Goal: Task Accomplishment & Management: Manage account settings

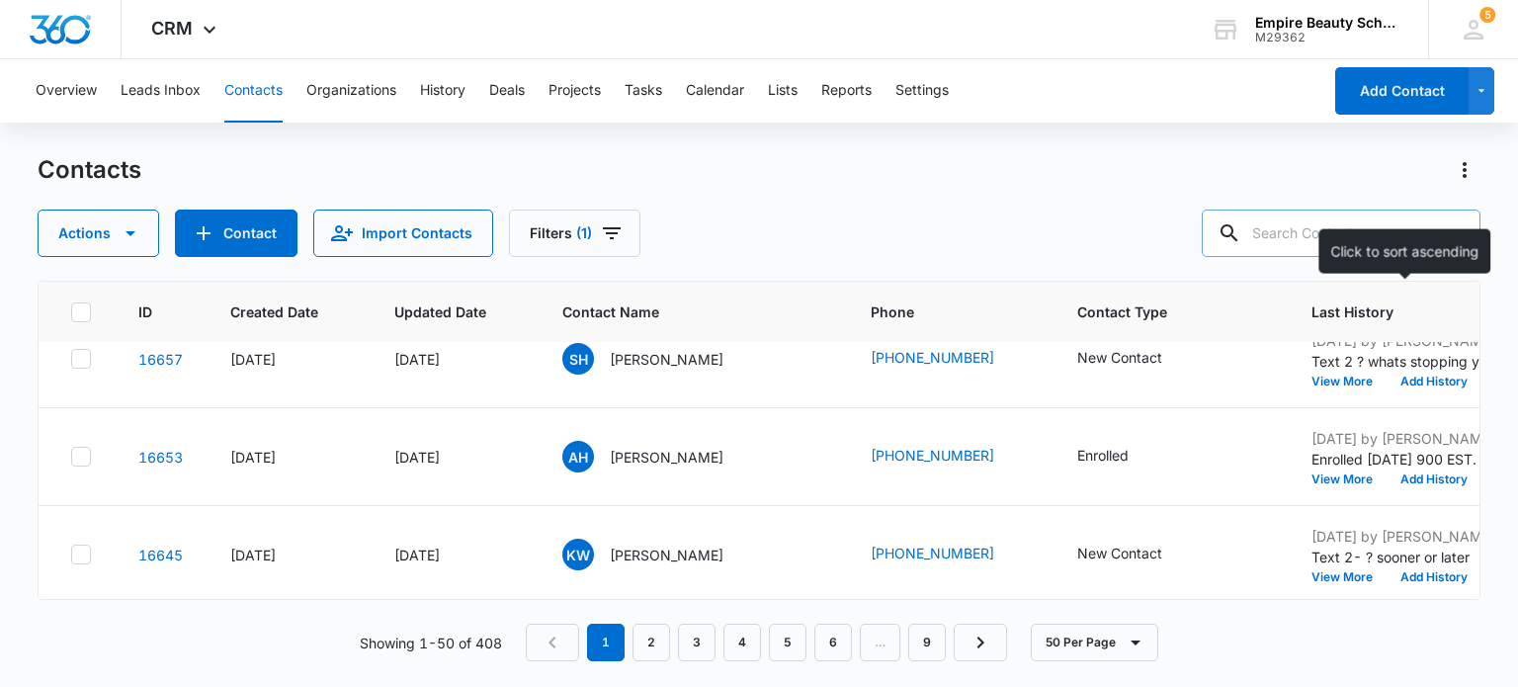
scroll to position [2075, 0]
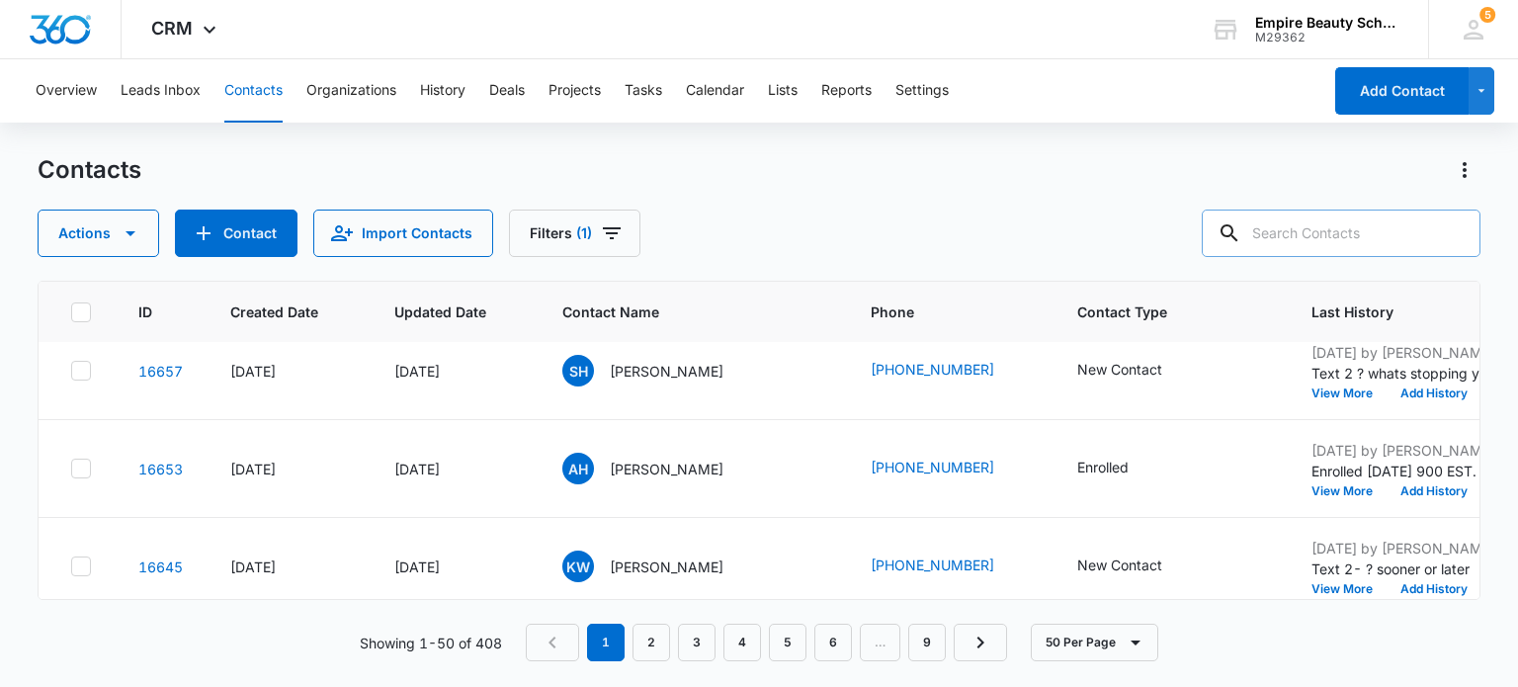
click at [1312, 228] on input "text" at bounding box center [1341, 233] width 279 height 47
type input "5666"
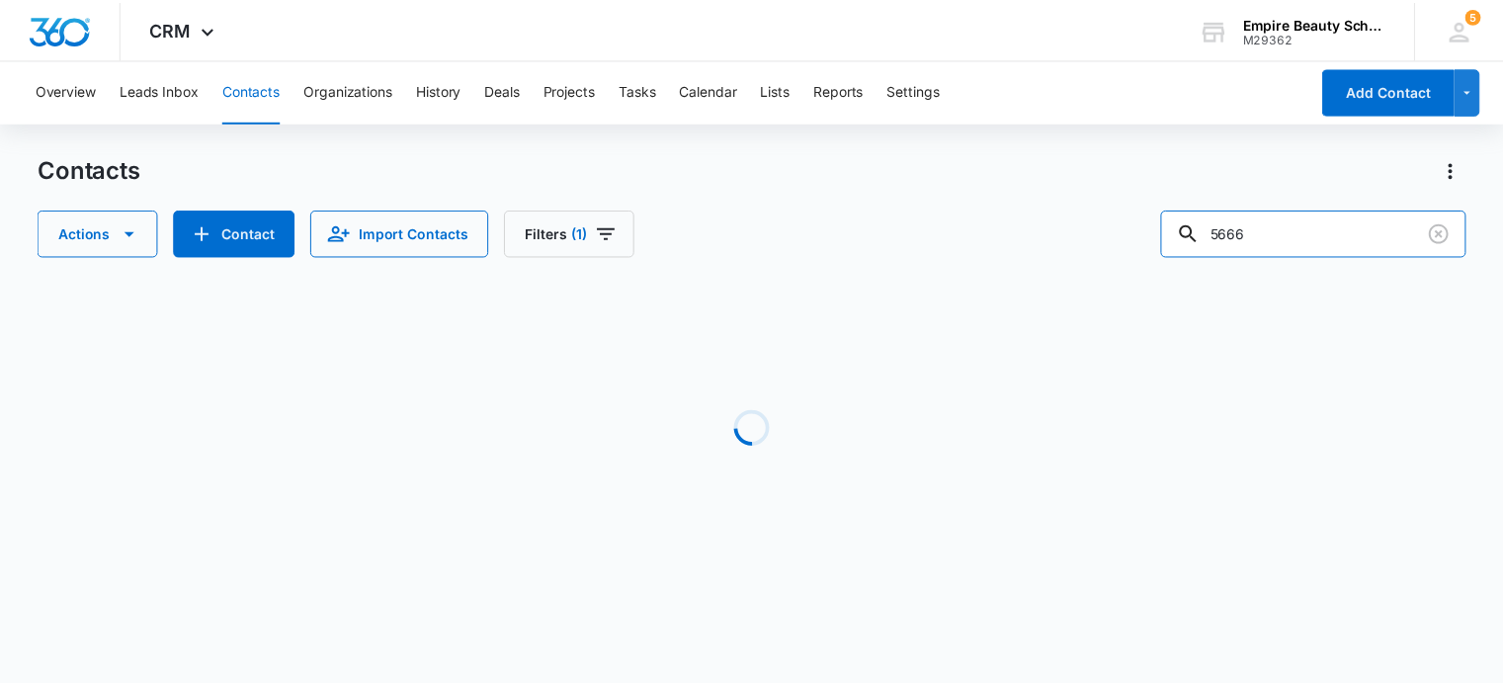
scroll to position [0, 0]
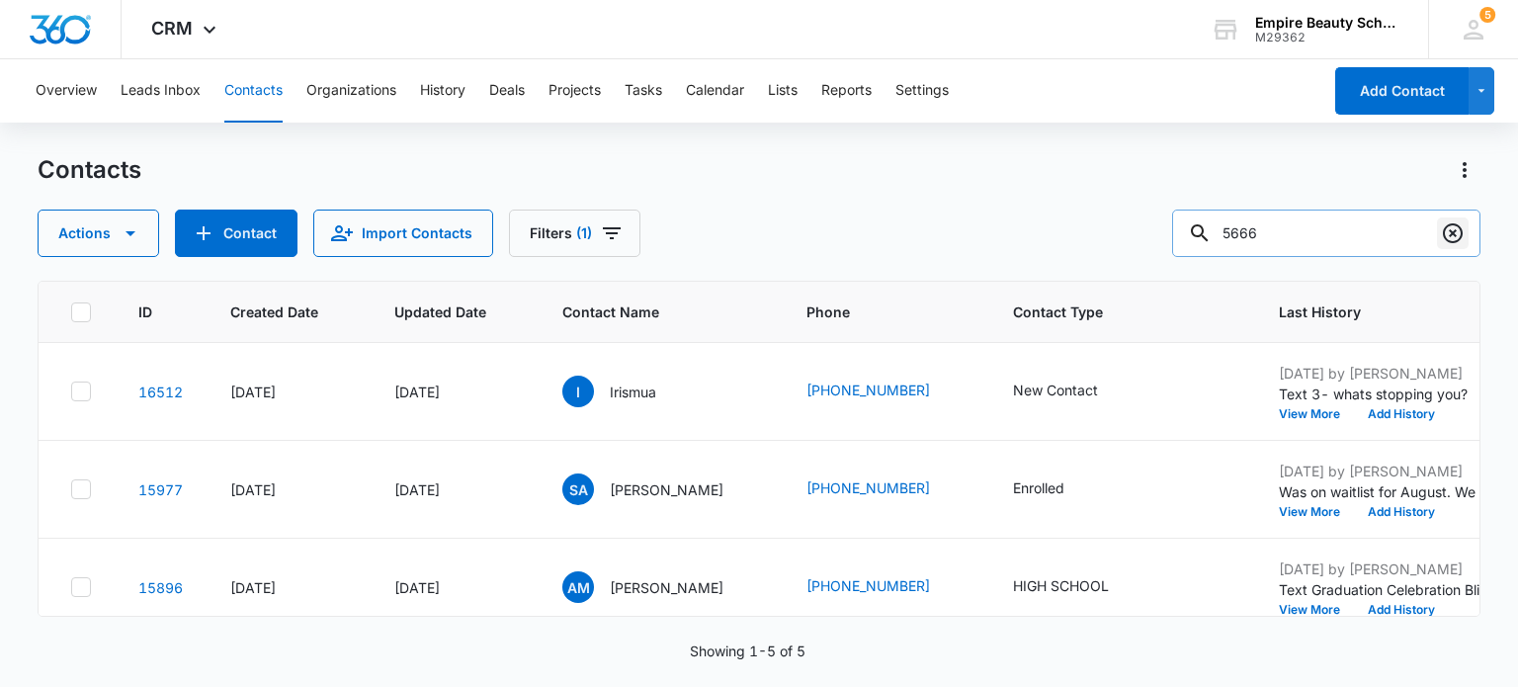
click at [1449, 224] on icon "Clear" at bounding box center [1453, 233] width 20 height 20
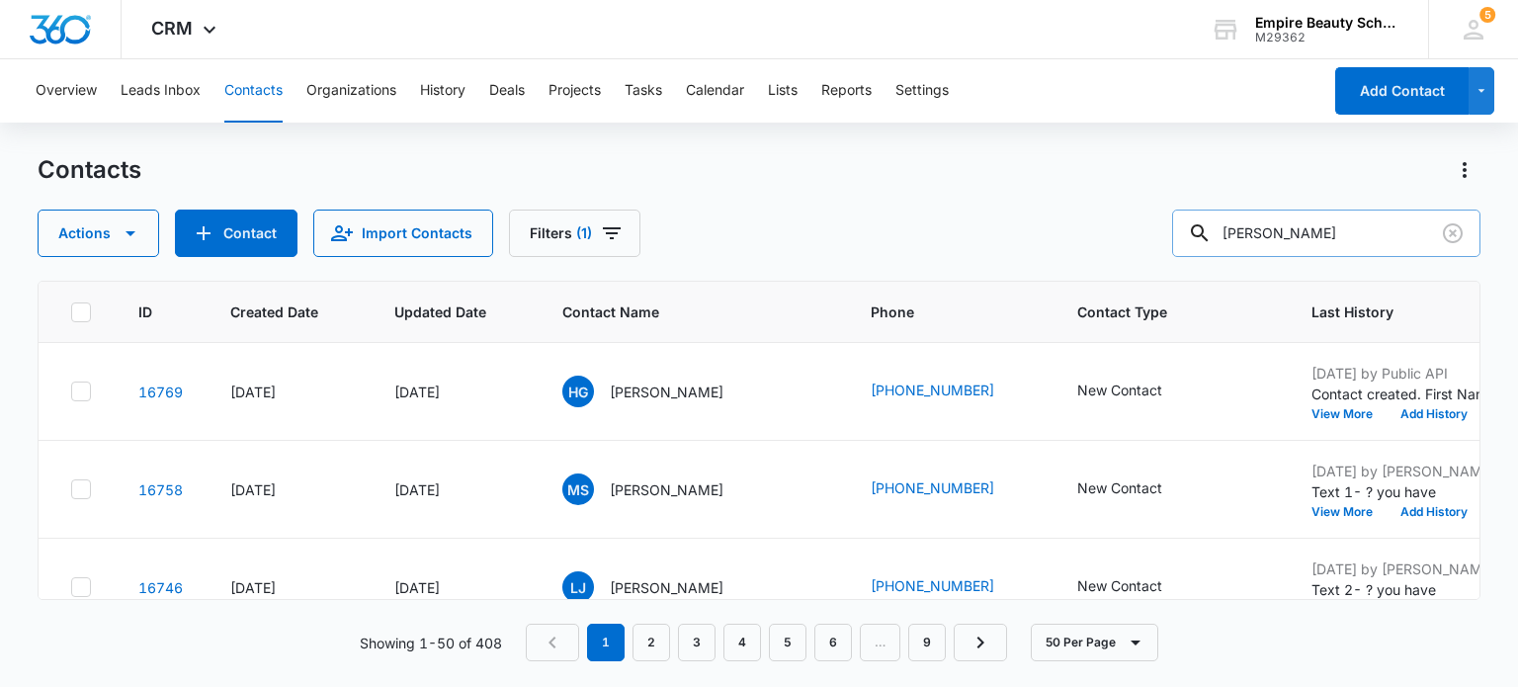
type input "[PERSON_NAME]"
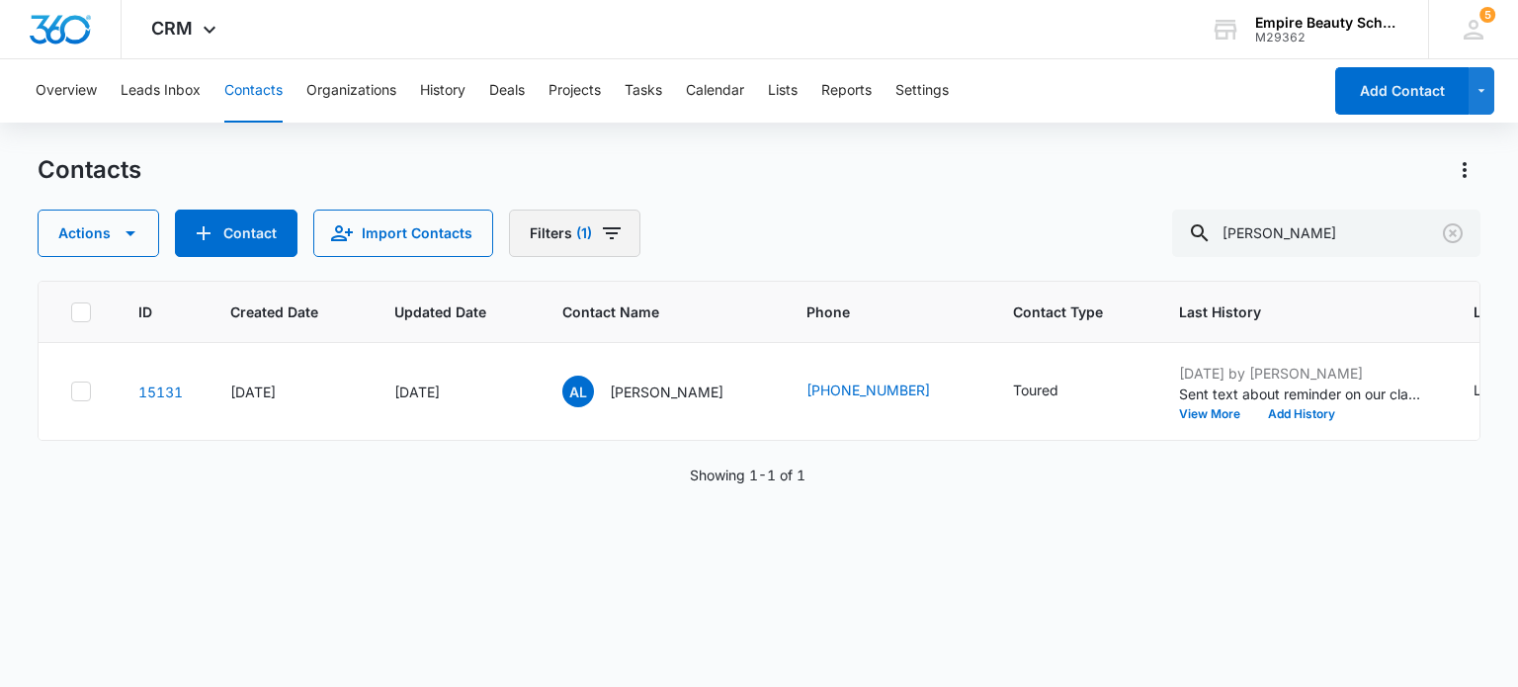
click at [608, 224] on icon "Filters" at bounding box center [612, 233] width 24 height 24
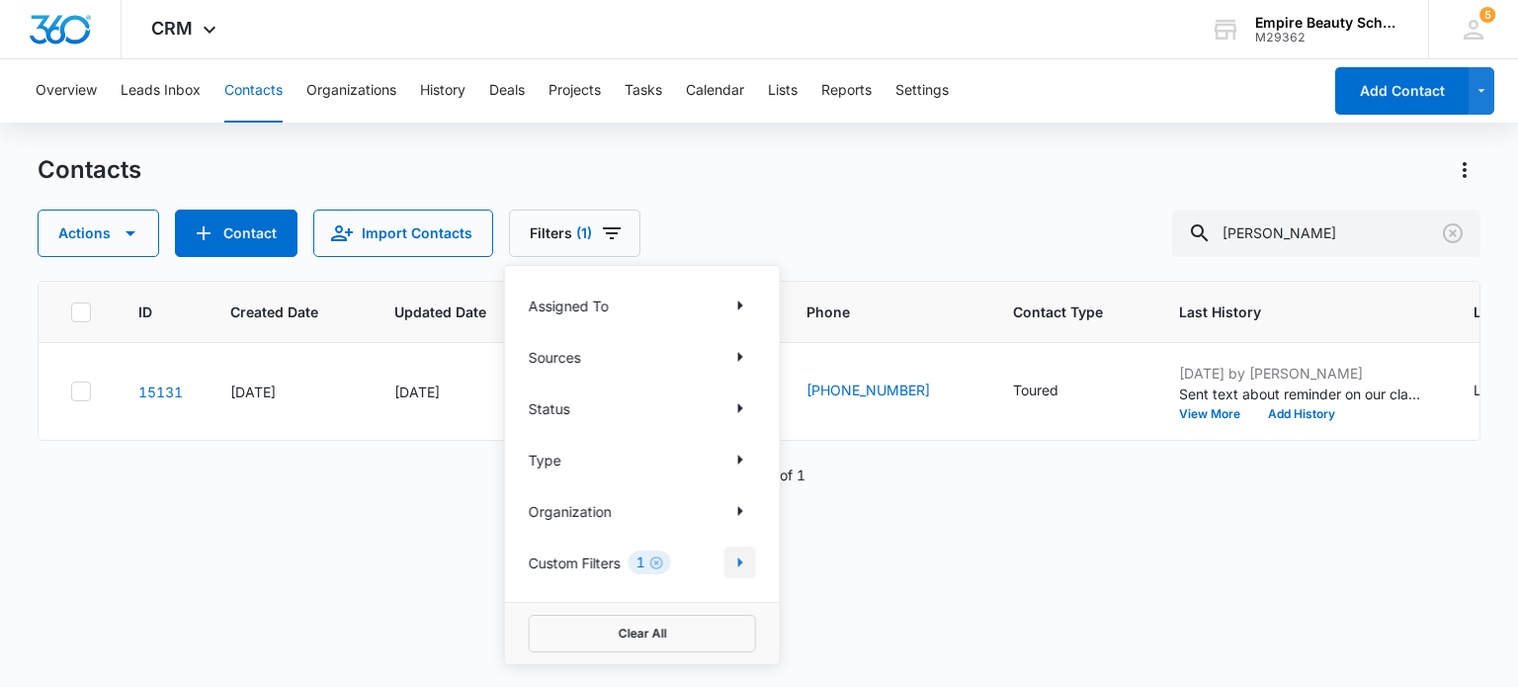
click at [738, 558] on icon "Show Custom Filters filters" at bounding box center [740, 562] width 5 height 10
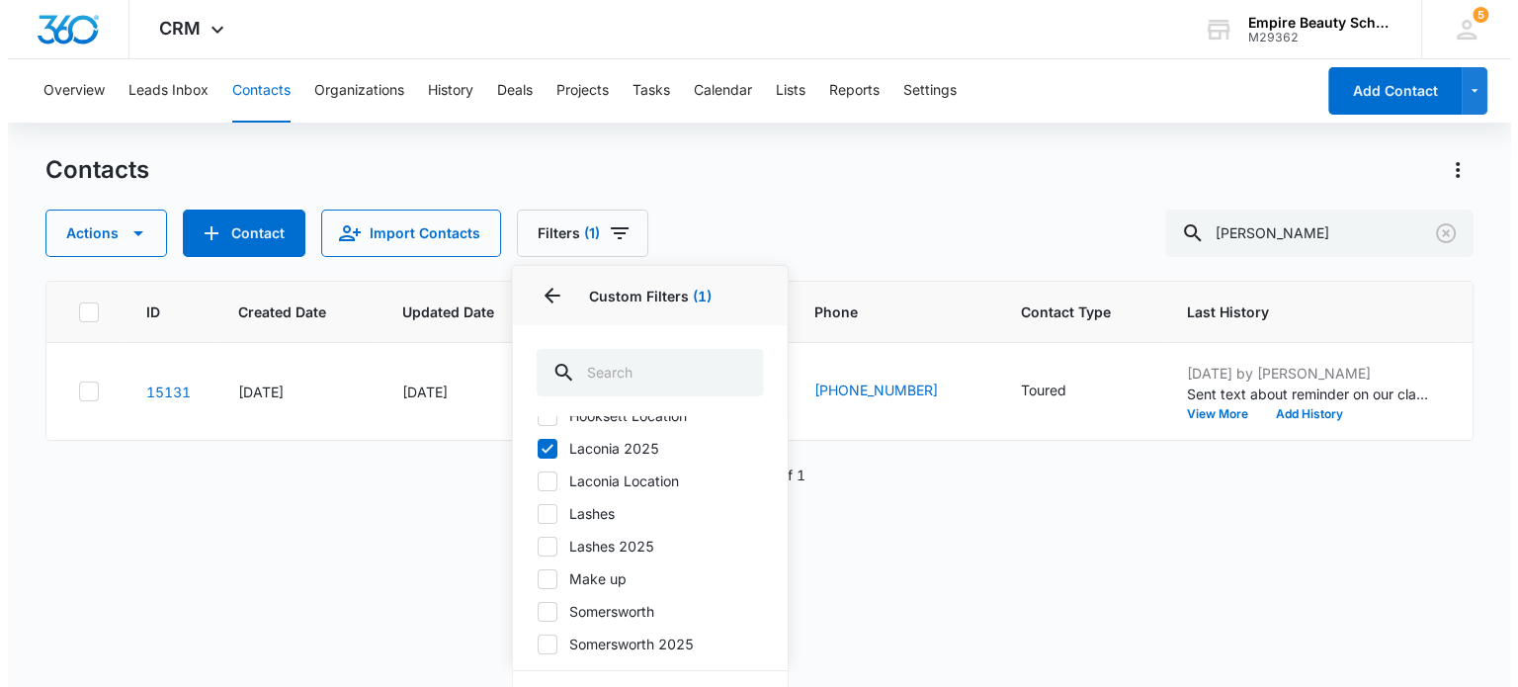
scroll to position [198, 0]
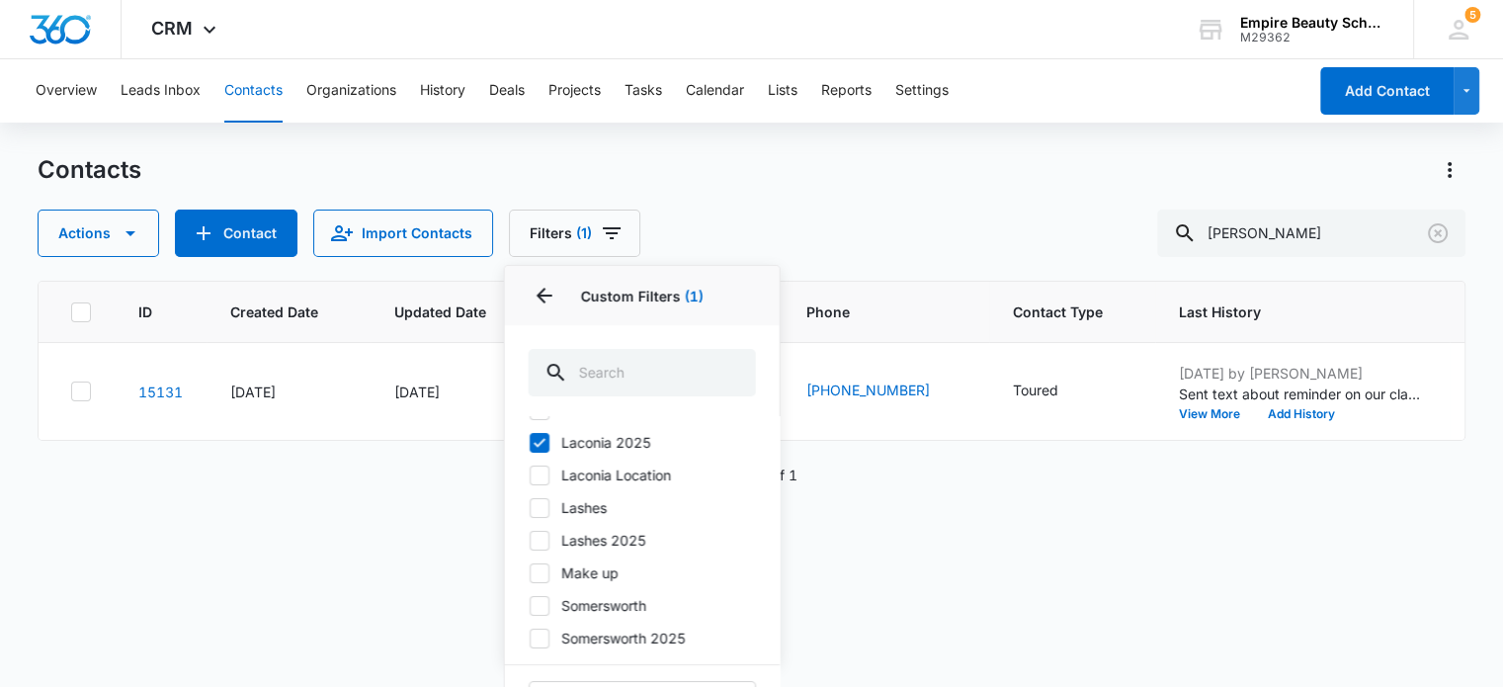
click at [545, 452] on icon at bounding box center [540, 443] width 18 height 18
click at [530, 443] on input "Laconia 2025" at bounding box center [529, 442] width 1 height 1
checkbox input "false"
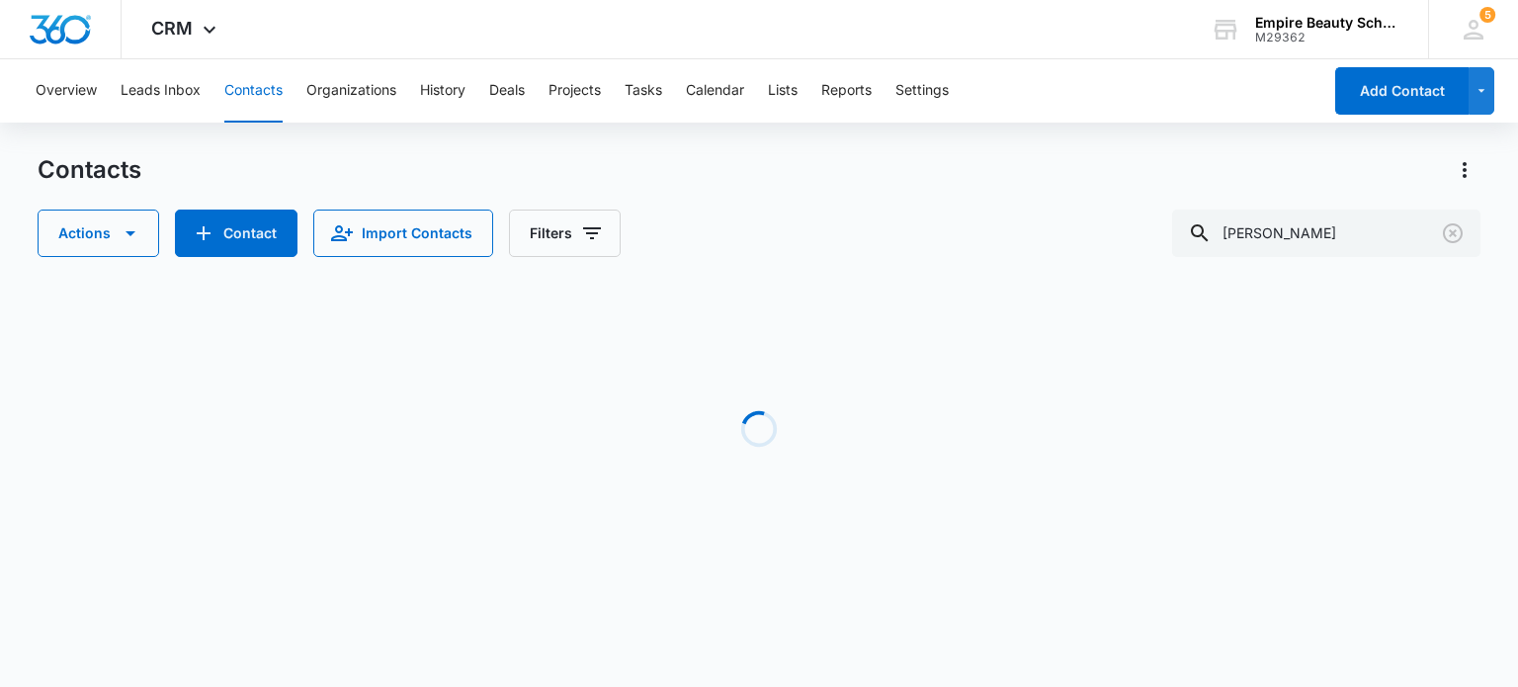
click at [786, 216] on div "Actions Contact Import Contacts Filters [PERSON_NAME]" at bounding box center [759, 233] width 1442 height 47
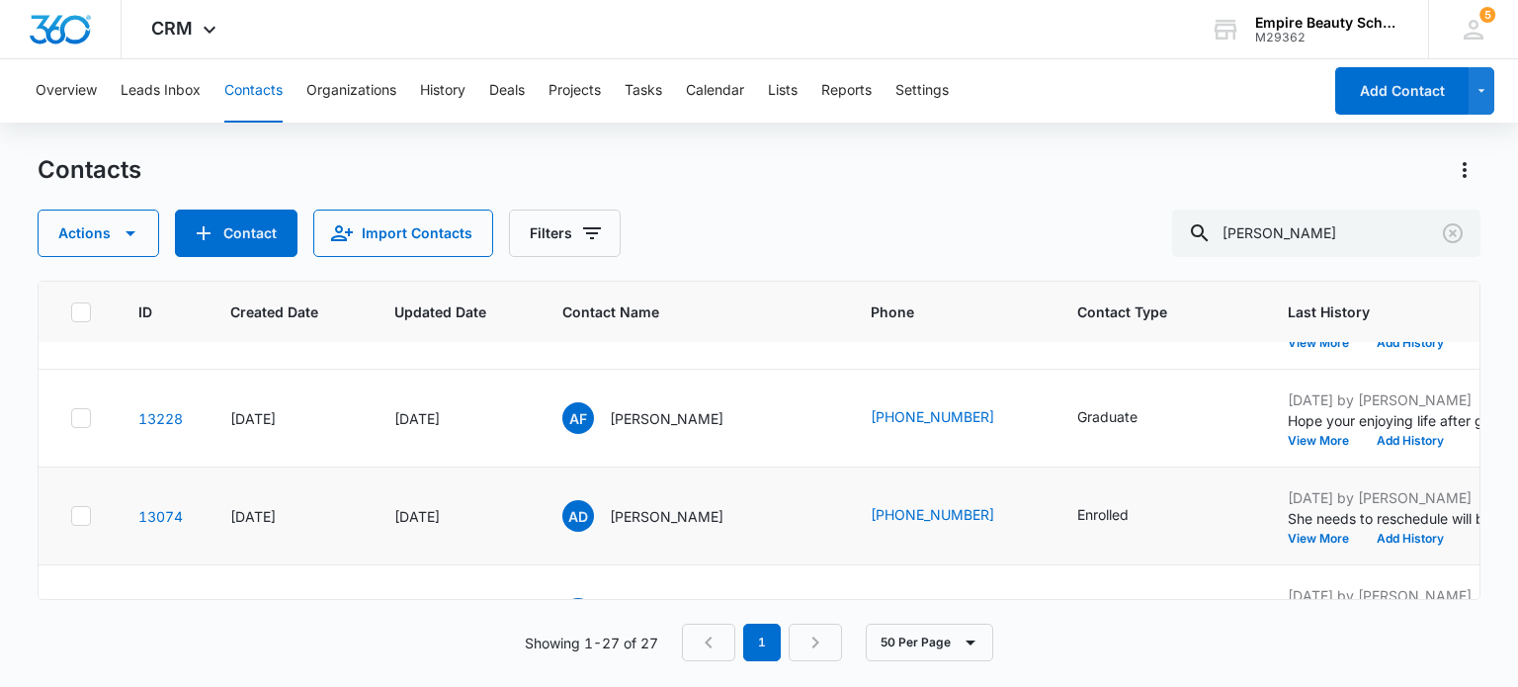
scroll to position [692, 0]
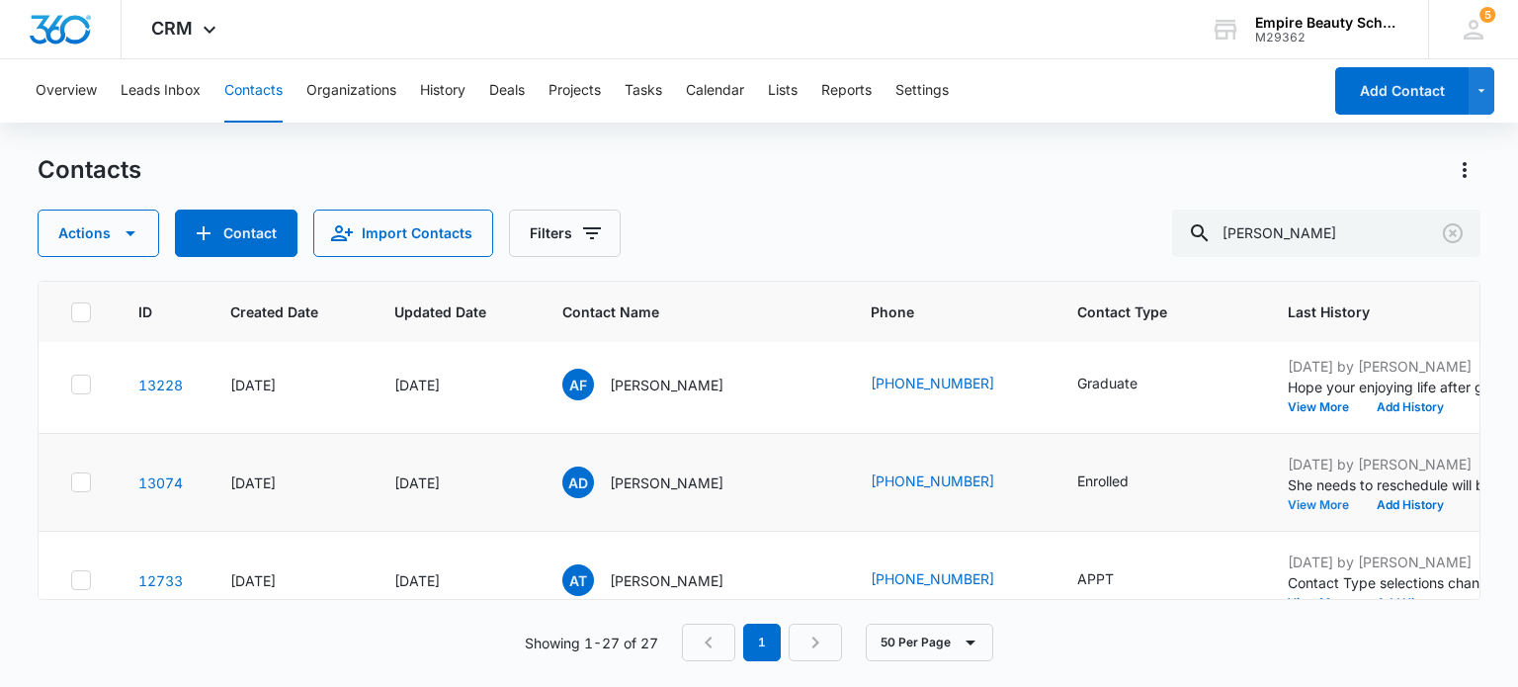
click at [1288, 499] on button "View More" at bounding box center [1325, 505] width 75 height 12
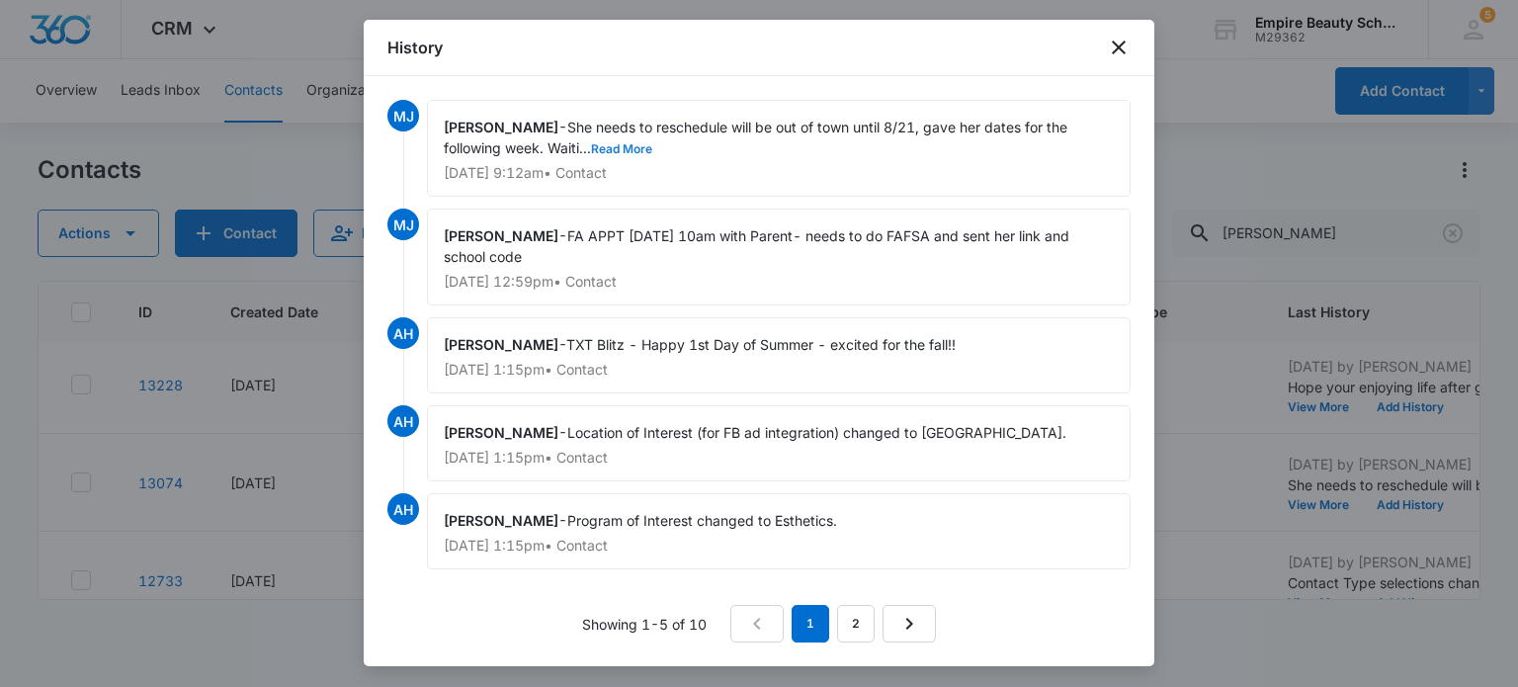
click at [616, 143] on button "Read More" at bounding box center [621, 149] width 61 height 12
click at [1127, 42] on icon "close" at bounding box center [1119, 48] width 24 height 24
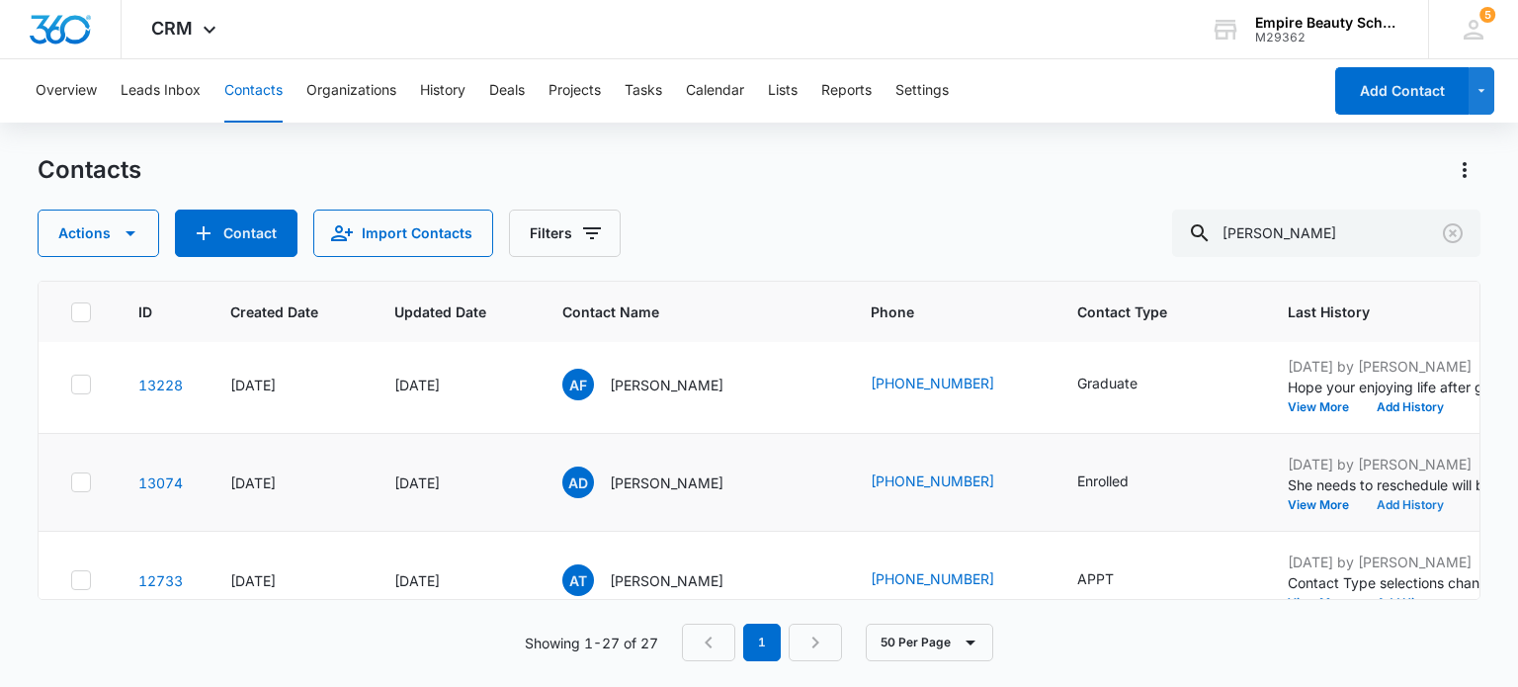
click at [1363, 504] on button "Add History" at bounding box center [1410, 505] width 95 height 12
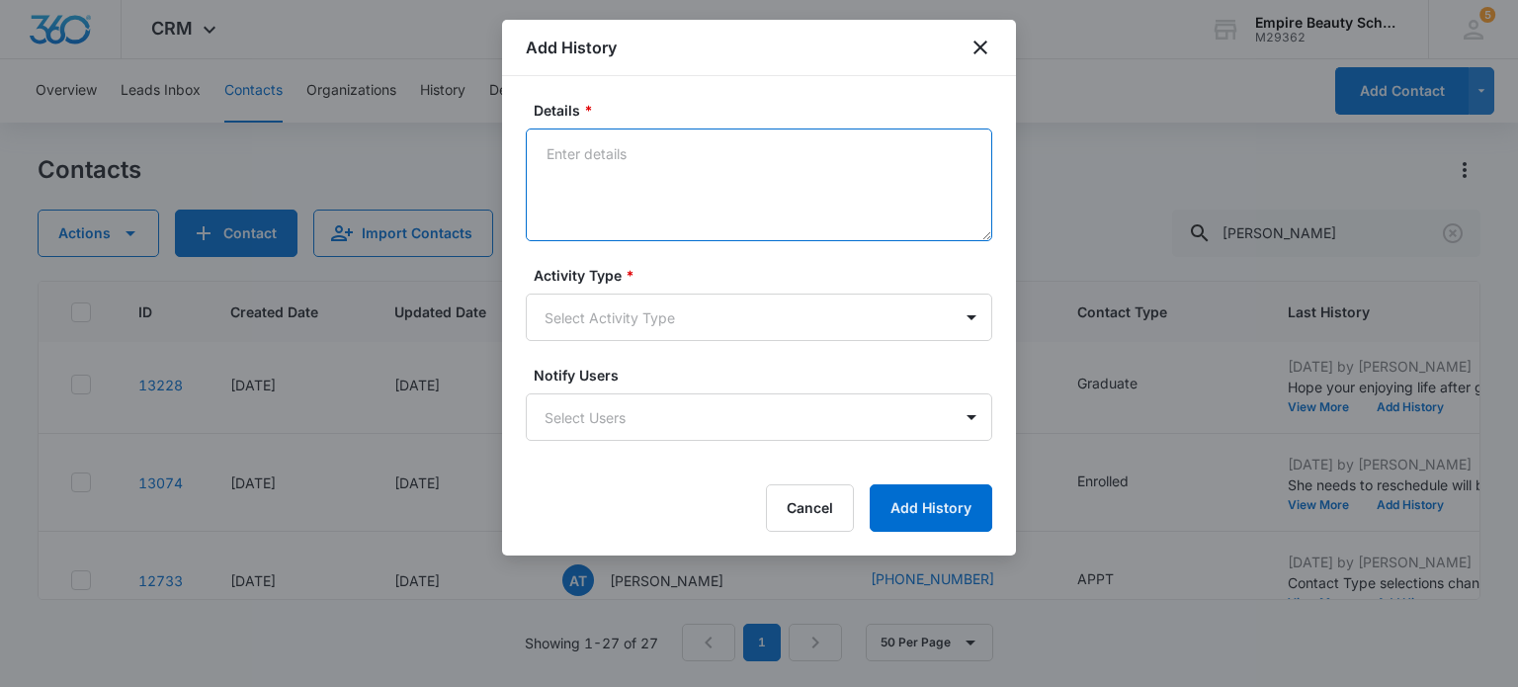
click at [660, 160] on textarea "Details *" at bounding box center [759, 184] width 466 height 113
type textarea "She reached out to reschedule and I gave her [PERSON_NAME]'s contact information"
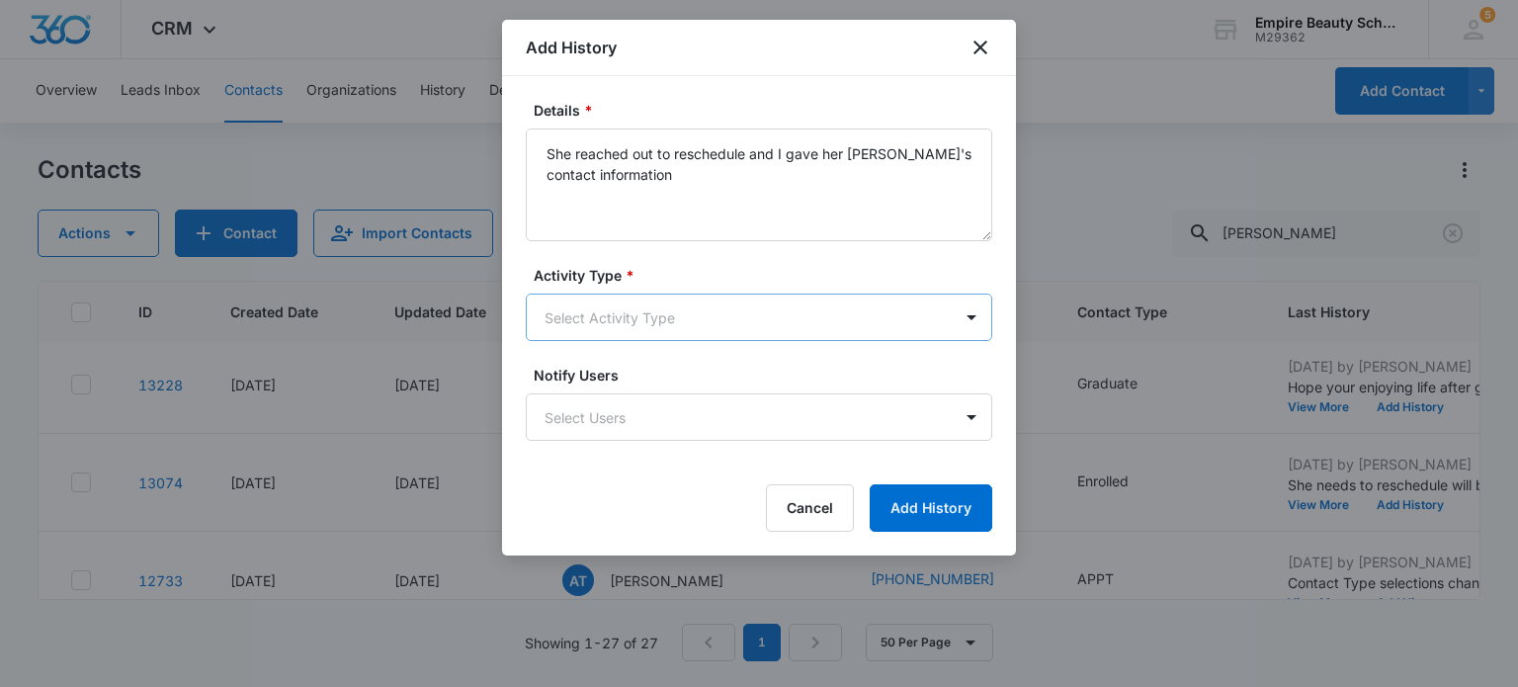
click at [621, 321] on body "CRM Apps Forms CRM Email Shop Payments POS Files Brand Settings Empire Beauty S…" at bounding box center [759, 343] width 1518 height 687
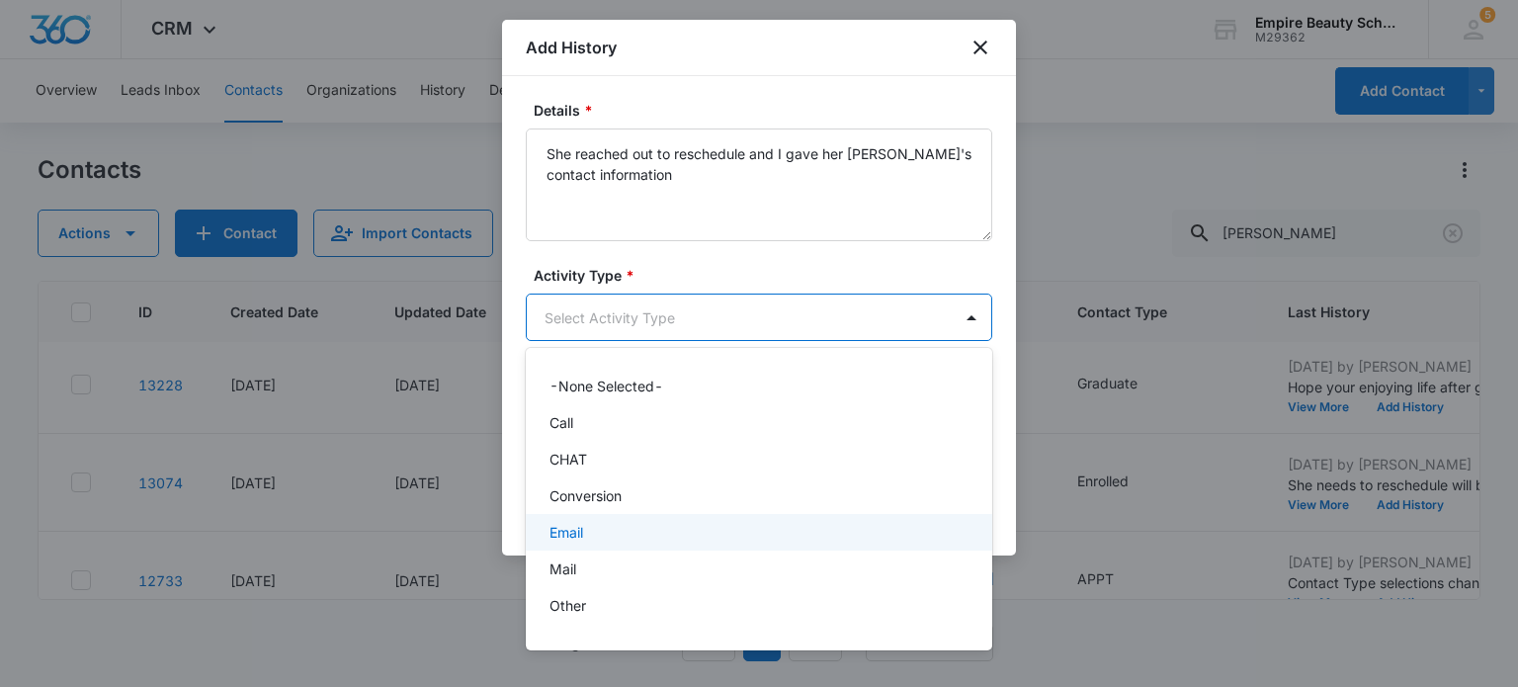
scroll to position [103, 0]
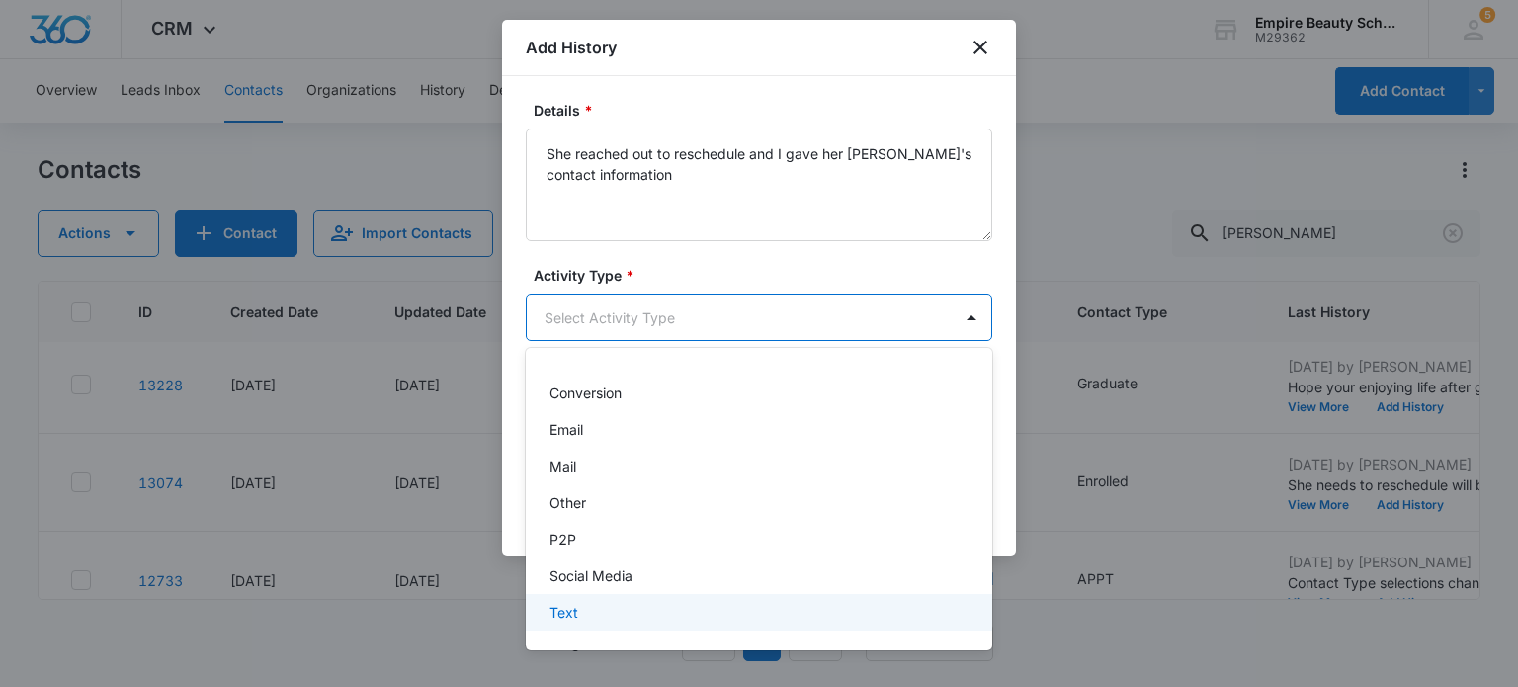
click at [564, 614] on p "Text" at bounding box center [564, 612] width 29 height 21
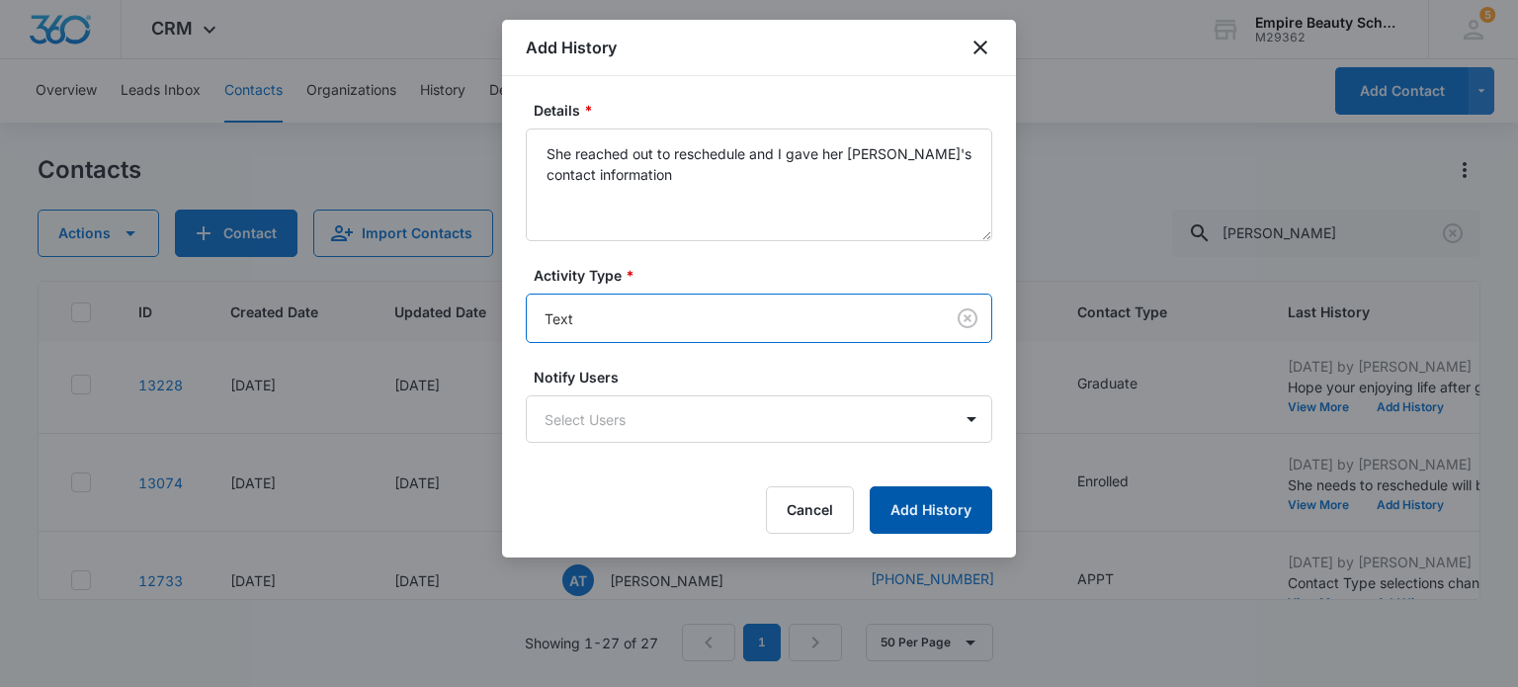
click at [904, 506] on button "Add History" at bounding box center [931, 509] width 123 height 47
